Goal: Navigation & Orientation: Find specific page/section

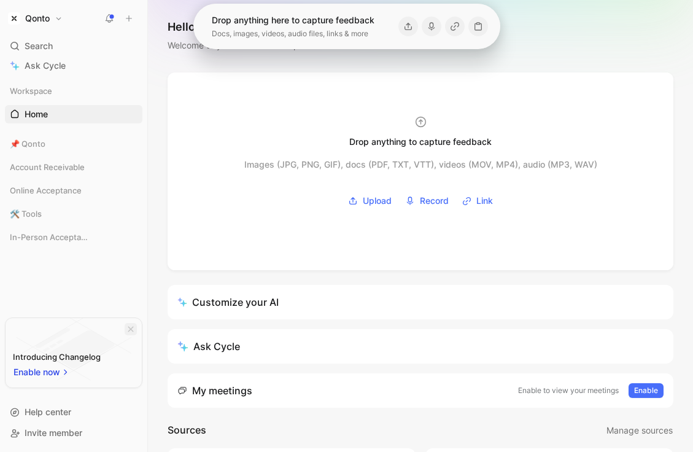
click at [130, 328] on icon "button" at bounding box center [131, 329] width 6 height 6
click at [63, 172] on span "Account Receivable" at bounding box center [47, 167] width 75 height 12
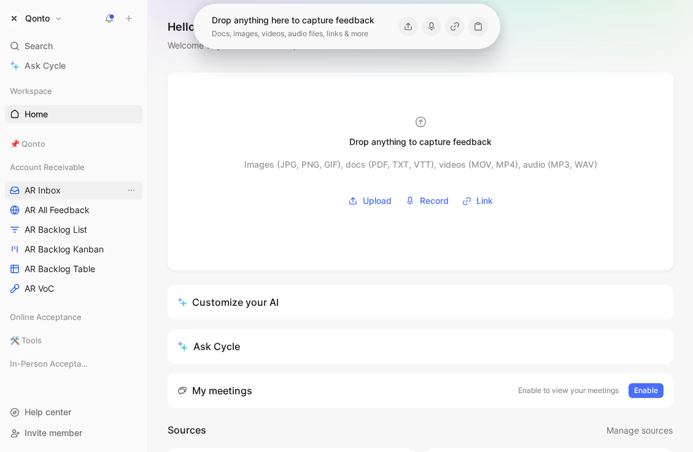
click at [60, 188] on span "AR Inbox" at bounding box center [43, 190] width 36 height 12
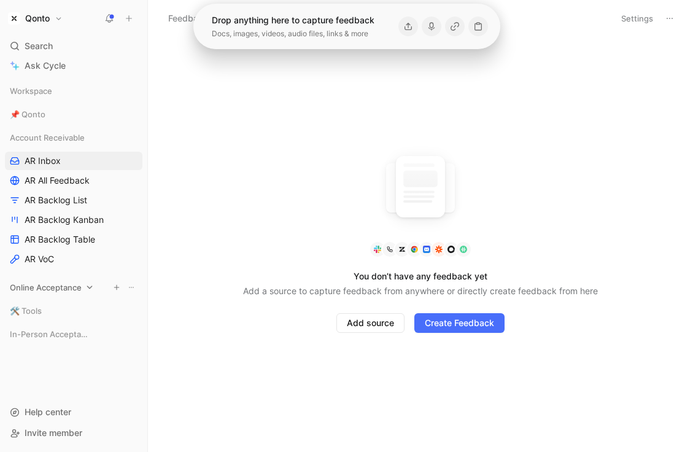
click at [55, 293] on div "Online Acceptance" at bounding box center [73, 287] width 137 height 18
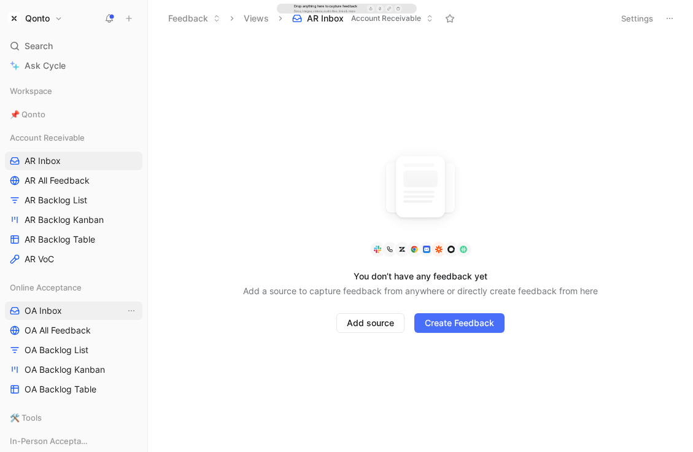
click at [52, 312] on span "OA Inbox" at bounding box center [43, 310] width 37 height 12
click at [57, 112] on div "📌 Qonto" at bounding box center [73, 114] width 137 height 18
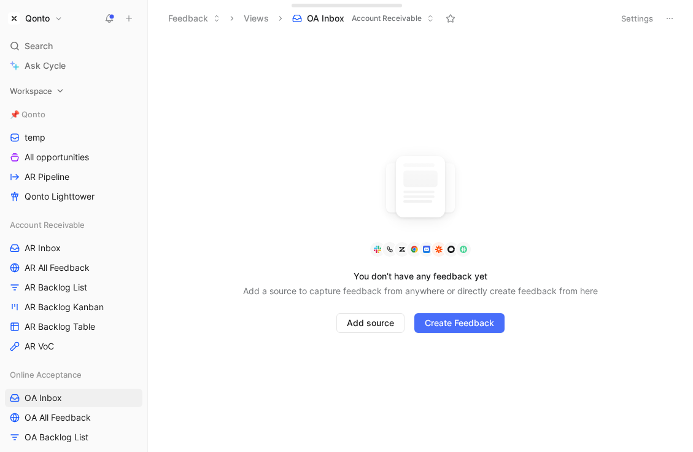
click at [52, 91] on span "Workspace" at bounding box center [31, 91] width 42 height 12
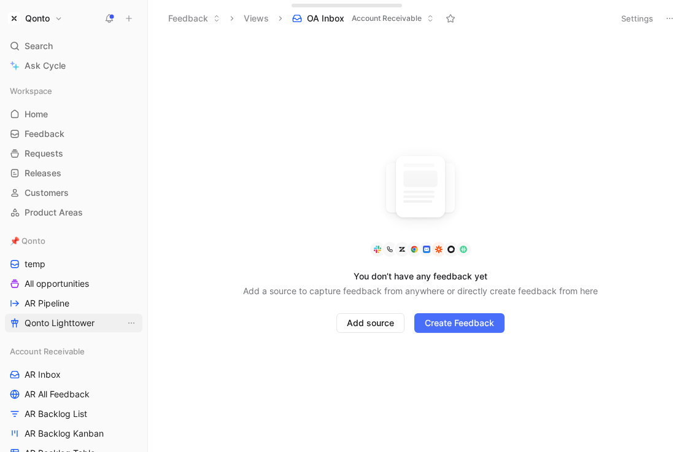
click at [85, 320] on span "Qonto Lighttower" at bounding box center [60, 323] width 70 height 12
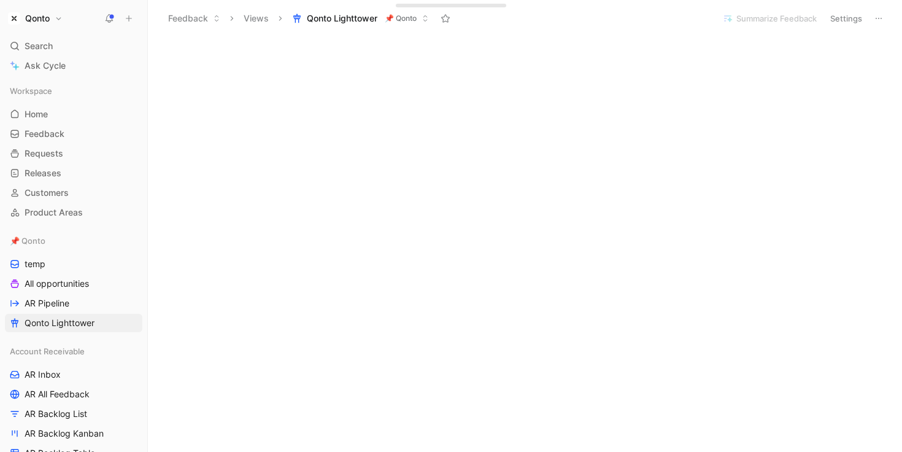
scroll to position [631, 0]
